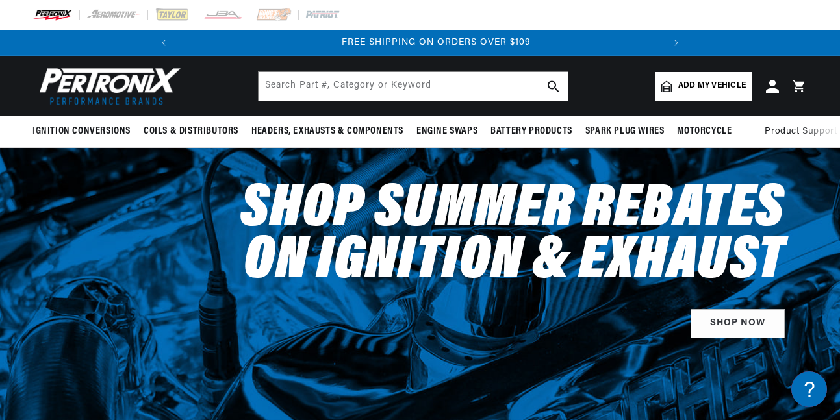
scroll to position [0, 485]
click at [697, 85] on span "Add my vehicle" at bounding box center [712, 86] width 68 height 12
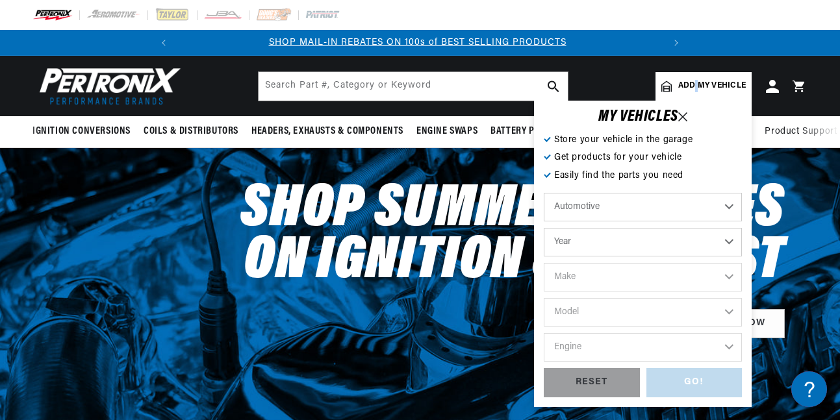
scroll to position [0, 0]
click at [728, 240] on select "Year 2022 2021 2020 2019 2018 2017 2016 2015 2014 2013 2012 2011 2010 2009 2008…" at bounding box center [643, 242] width 198 height 29
select select "1961"
click at [544, 228] on select "Year 2022 2021 2020 2019 2018 2017 2016 2015 2014 2013 2012 2011 2010 2009 2008…" at bounding box center [643, 242] width 198 height 29
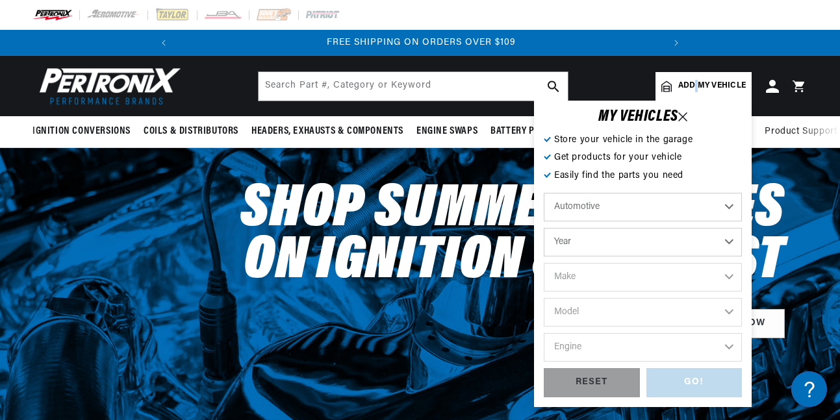
scroll to position [0, 351]
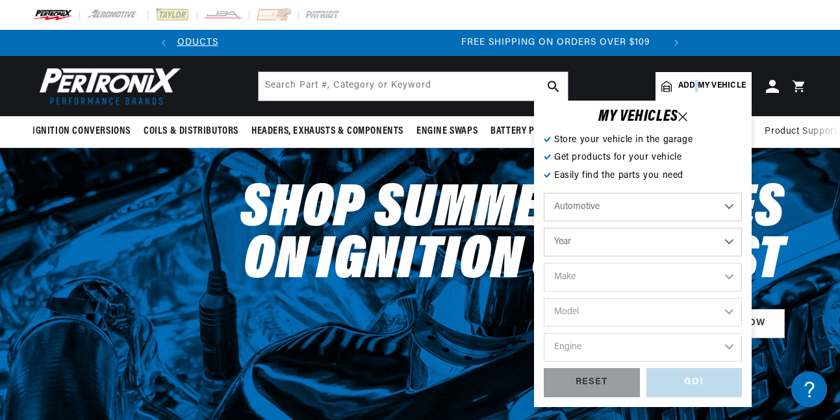
select select "1961"
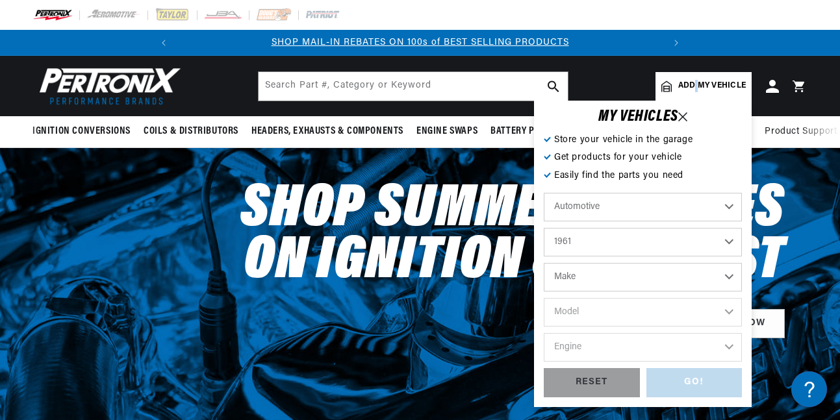
click at [726, 278] on select "Make Alfa Romeo American Motors Aston Martin Austin Austin Healey Buick Cadilla…" at bounding box center [643, 277] width 198 height 29
select select "American-Motors"
click at [544, 263] on select "Make Alfa Romeo American Motors Aston Martin Austin Austin Healey Buick Cadilla…" at bounding box center [643, 277] width 198 height 29
select select "American-Motors"
click at [645, 309] on select "Model Ambassador American Classic Custom Deluxe Rebel Super Six" at bounding box center [643, 312] width 198 height 29
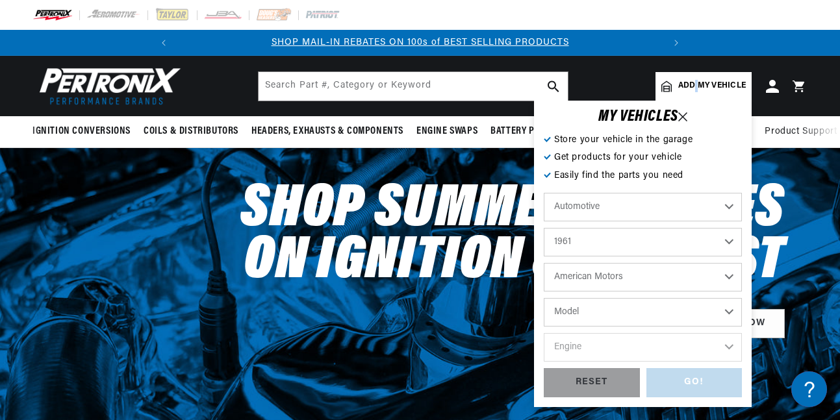
select select "American"
click at [544, 298] on select "Model Ambassador American Classic Custom Deluxe Rebel Super Six" at bounding box center [643, 312] width 198 height 29
select select "American"
click at [727, 348] on select "Engine 3.2L" at bounding box center [643, 347] width 198 height 29
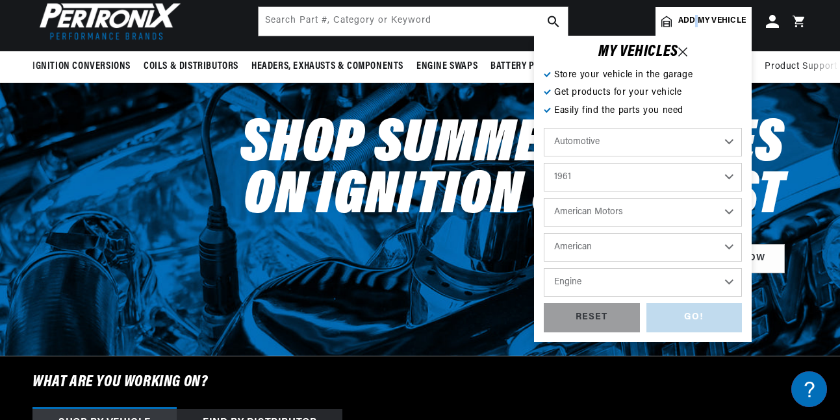
scroll to position [0, 0]
click at [729, 282] on select "Engine 3.2L" at bounding box center [643, 282] width 198 height 29
select select "3.2L"
click at [544, 268] on select "Engine 3.2L" at bounding box center [643, 282] width 198 height 29
select select "3.2L"
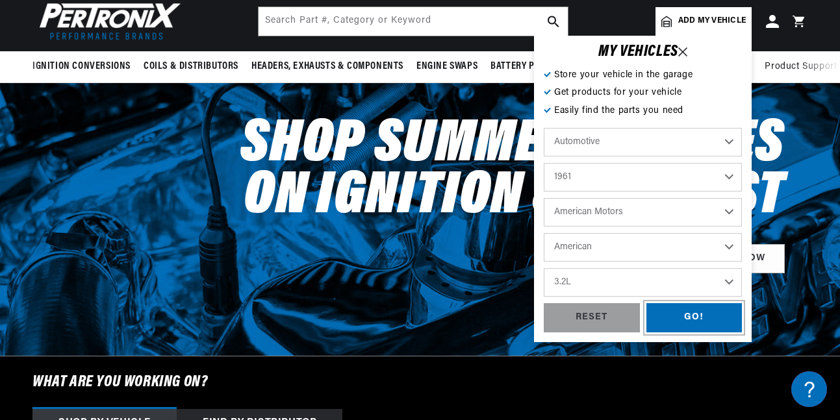
click at [687, 317] on div "GO!" at bounding box center [694, 317] width 96 height 29
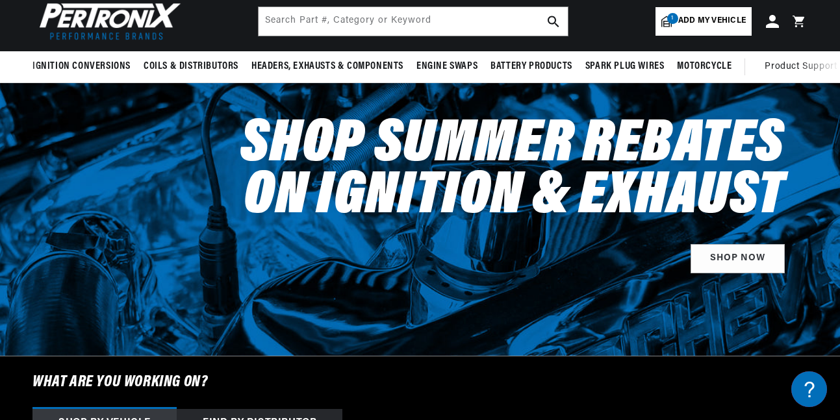
select select "1961"
select select "American-Motors"
select select "American"
select select "3.2L"
